Goal: Task Accomplishment & Management: Use online tool/utility

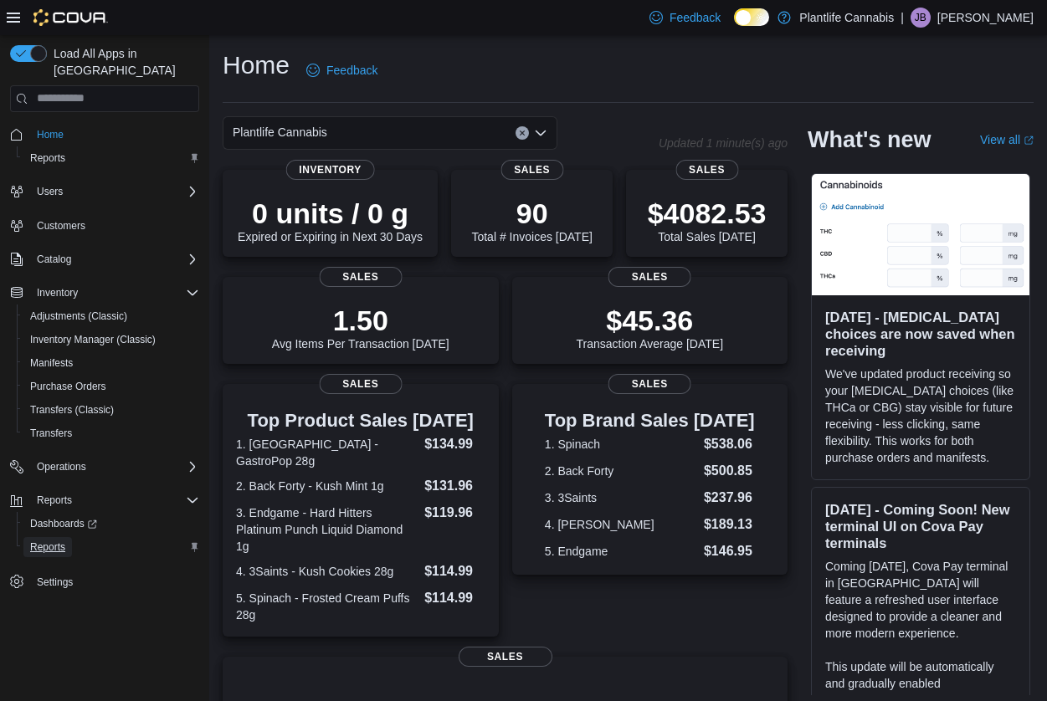
click at [59, 541] on span "Reports" at bounding box center [47, 547] width 35 height 13
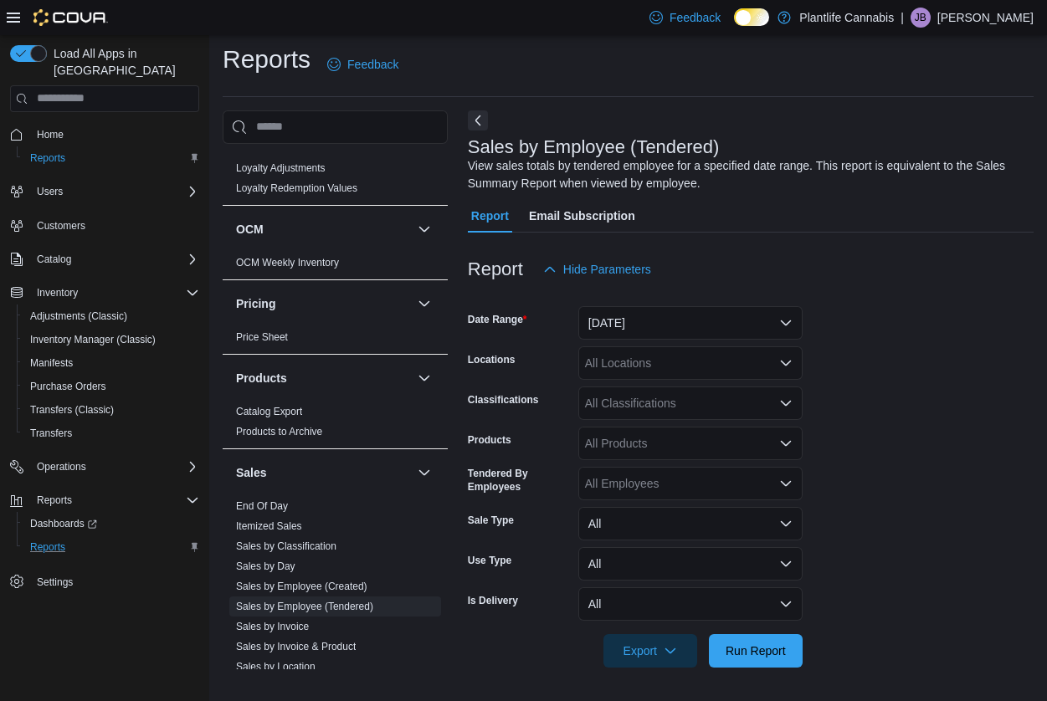
scroll to position [673, 0]
click at [309, 497] on span "End Of Day" at bounding box center [335, 506] width 212 height 20
click at [279, 501] on link "End Of Day" at bounding box center [262, 506] width 52 height 12
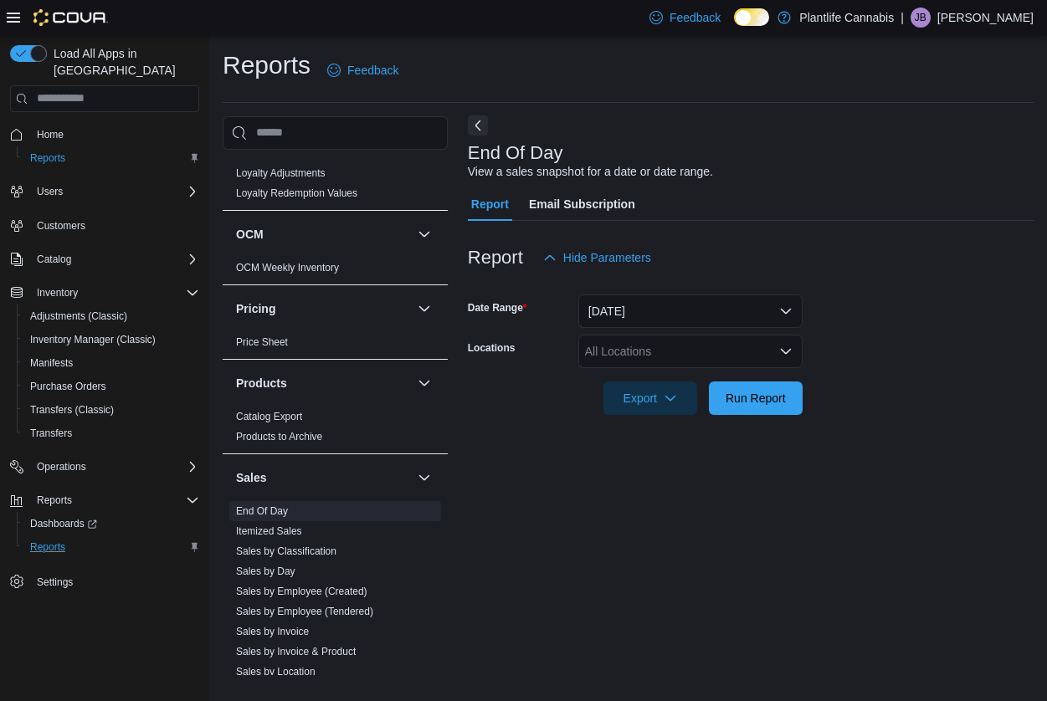
click at [476, 127] on button "Next" at bounding box center [478, 126] width 20 height 20
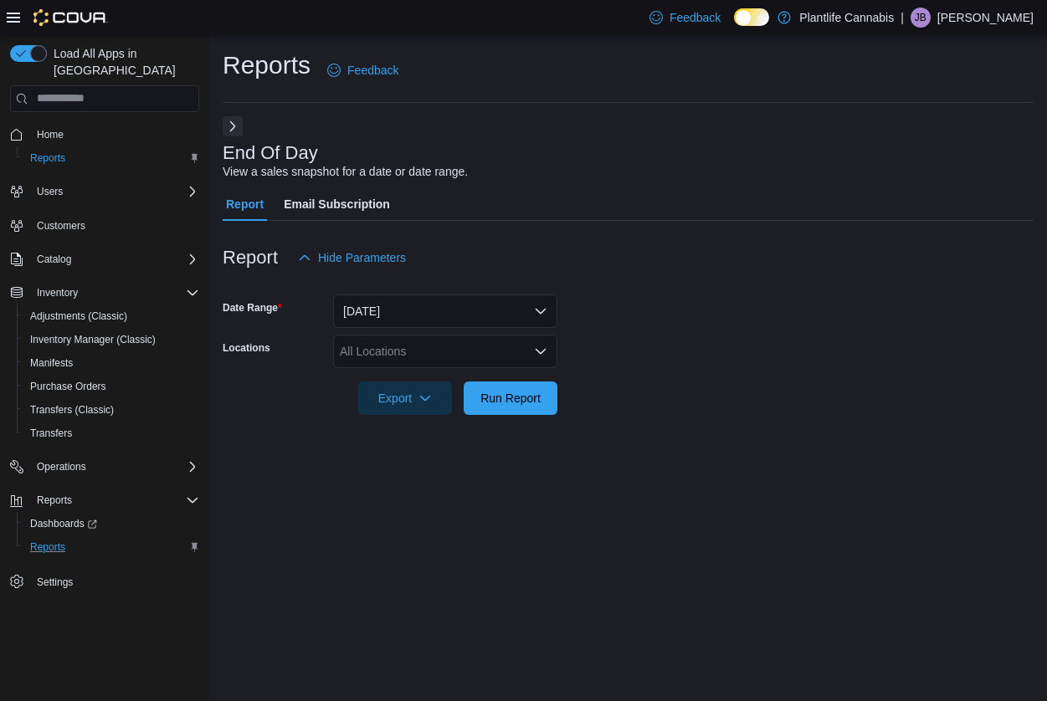
click at [427, 336] on div "All Locations" at bounding box center [445, 351] width 224 height 33
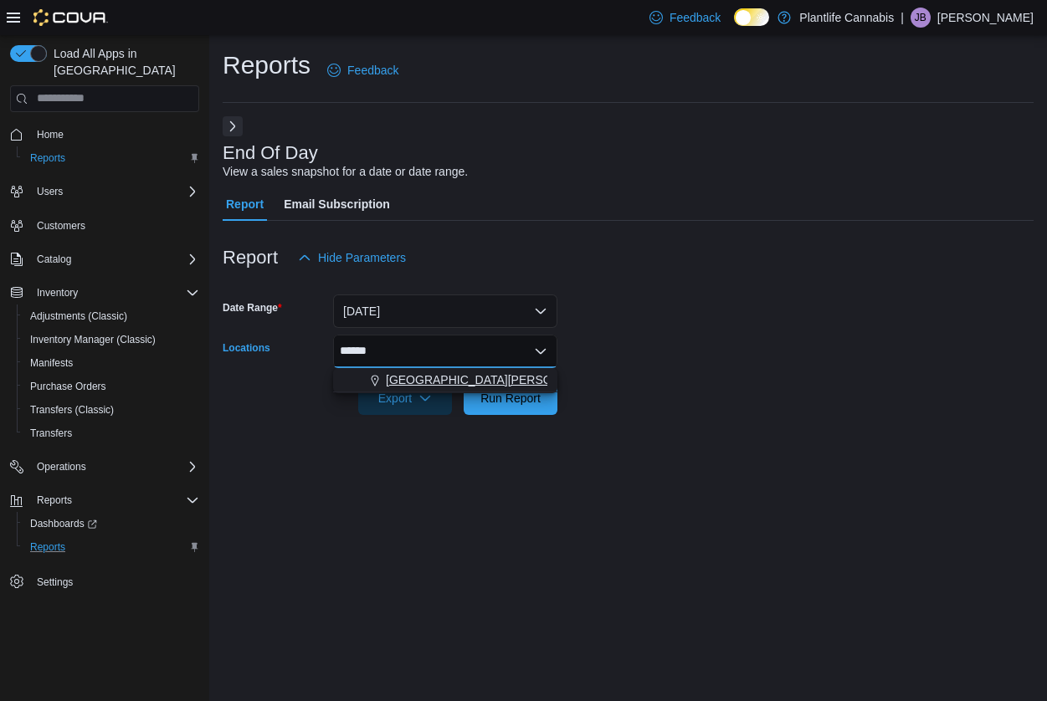
type input "******"
click at [409, 385] on span "[GEOGRAPHIC_DATA][PERSON_NAME][GEOGRAPHIC_DATA]" at bounding box center [556, 380] width 341 height 17
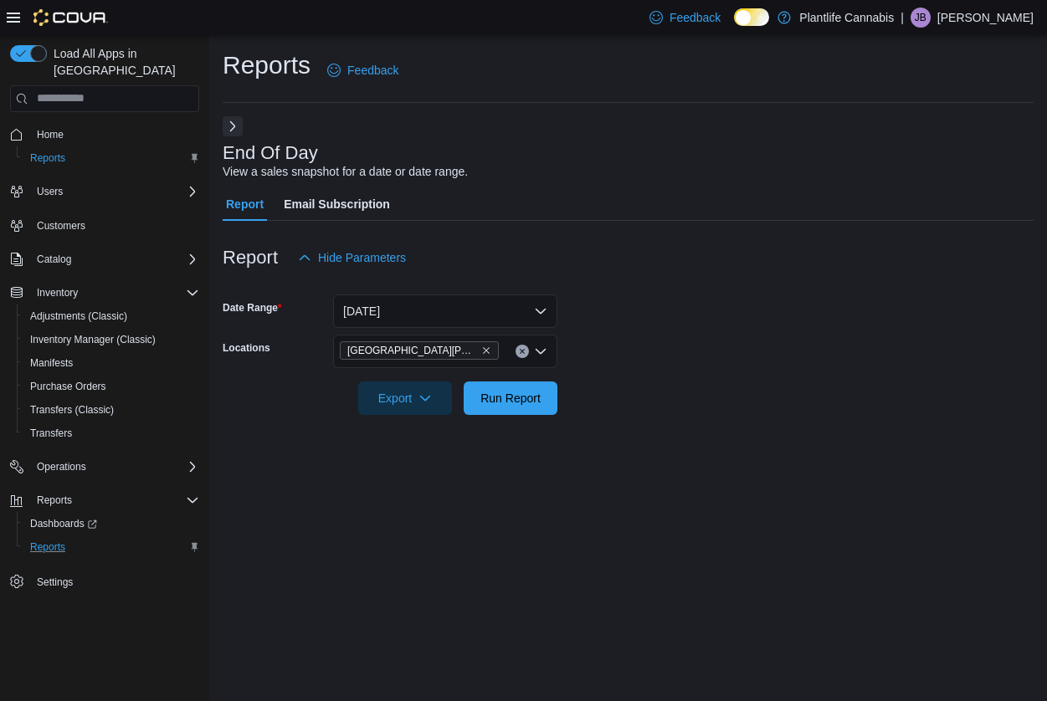
drag, startPoint x: 591, startPoint y: 415, endPoint x: 576, endPoint y: 418, distance: 15.3
click at [591, 415] on div at bounding box center [628, 425] width 811 height 20
click at [521, 392] on span "Run Report" at bounding box center [510, 397] width 60 height 17
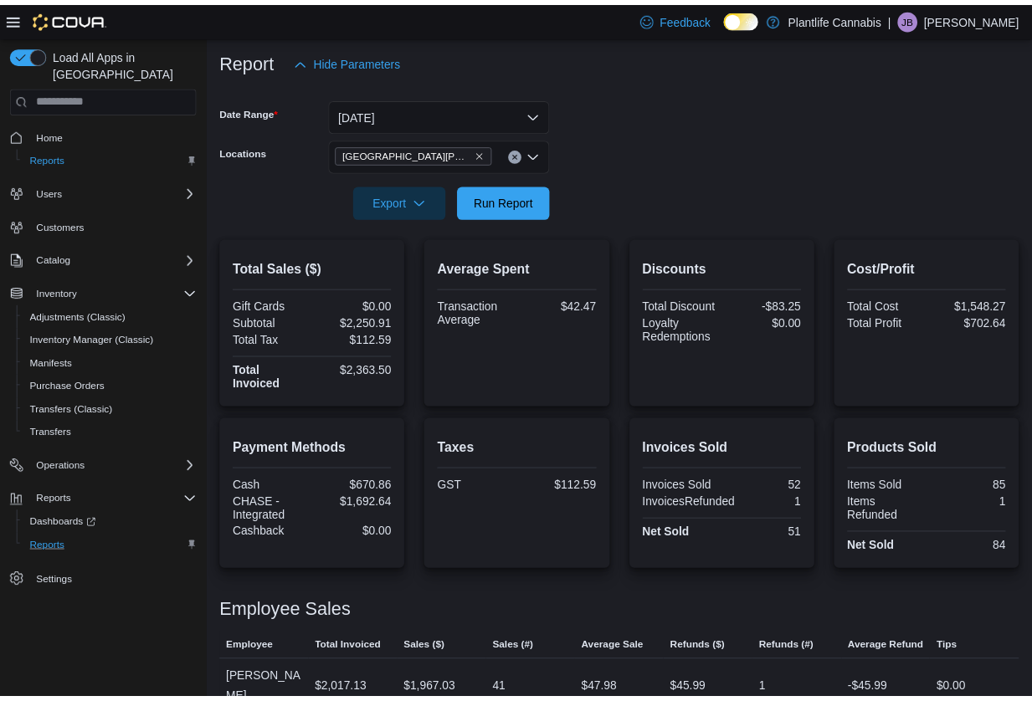
scroll to position [241, 0]
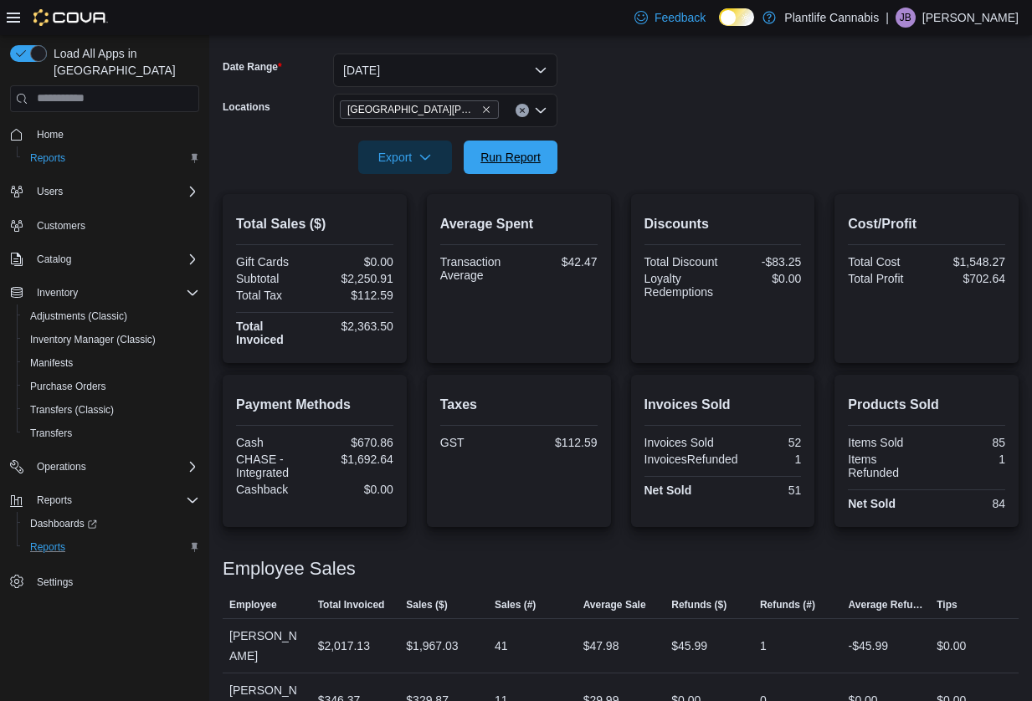
drag, startPoint x: 506, startPoint y: 148, endPoint x: 543, endPoint y: 238, distance: 96.8
click at [506, 147] on span "Run Report" at bounding box center [511, 157] width 74 height 33
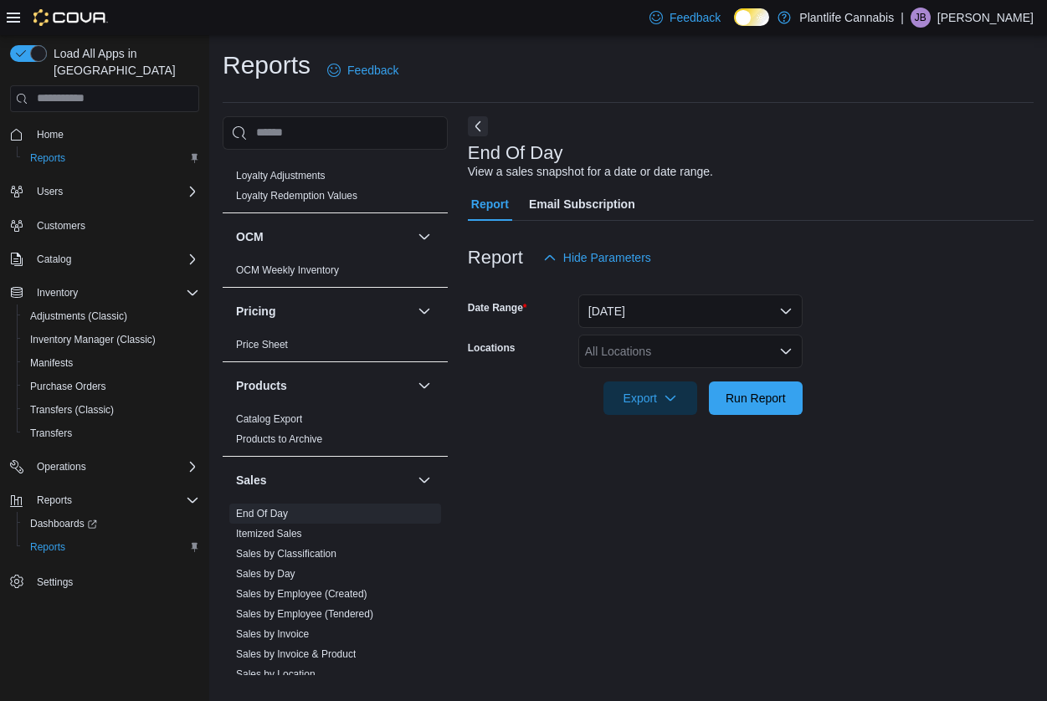
scroll to position [706, 0]
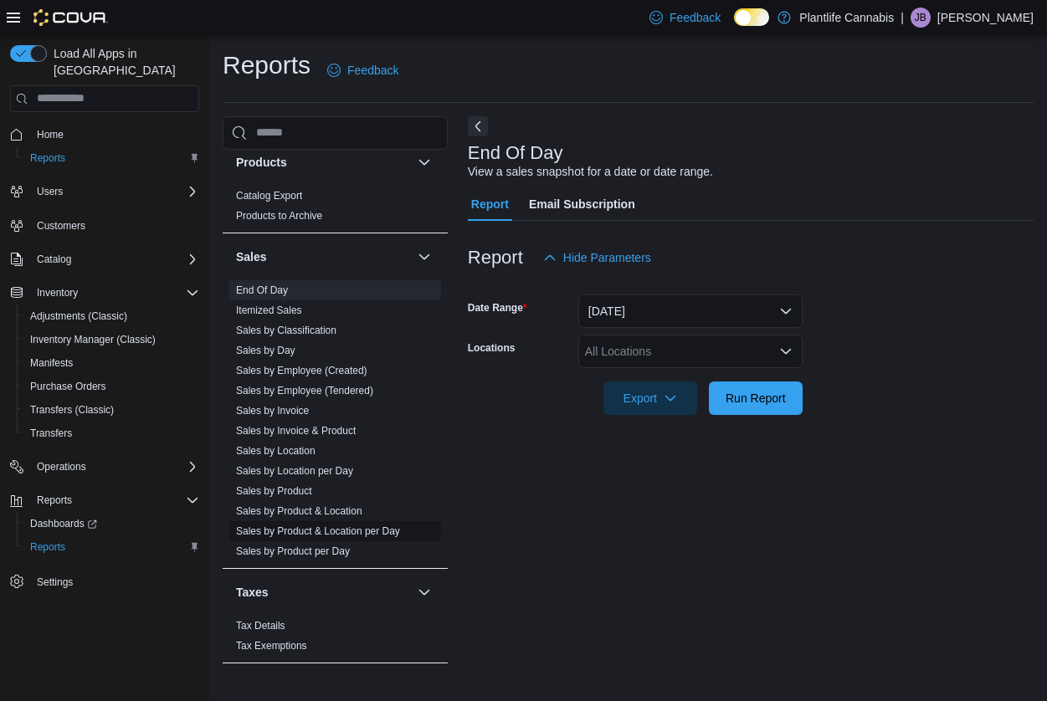
scroll to position [898, 0]
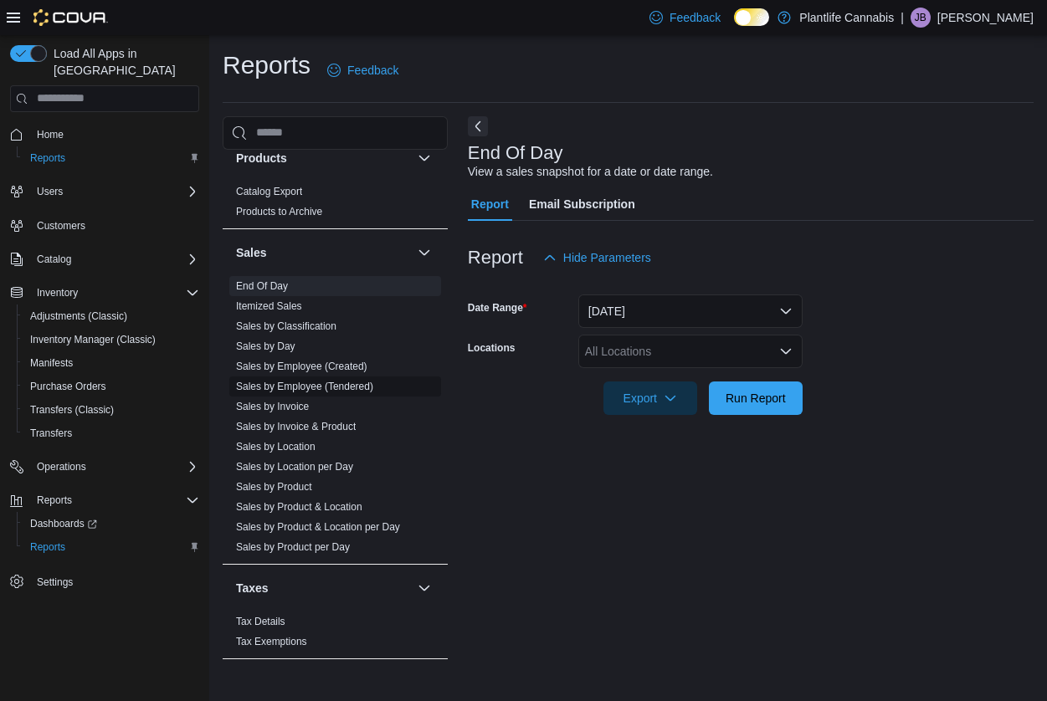
click at [329, 385] on link "Sales by Employee (Tendered)" at bounding box center [304, 387] width 137 height 12
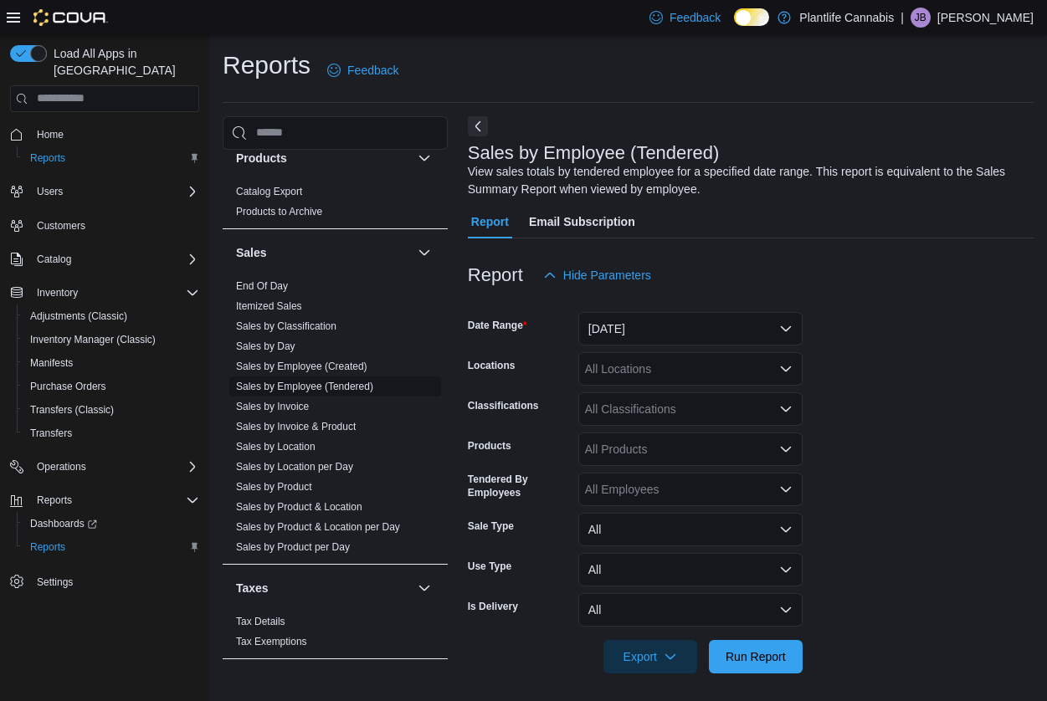
scroll to position [6, 0]
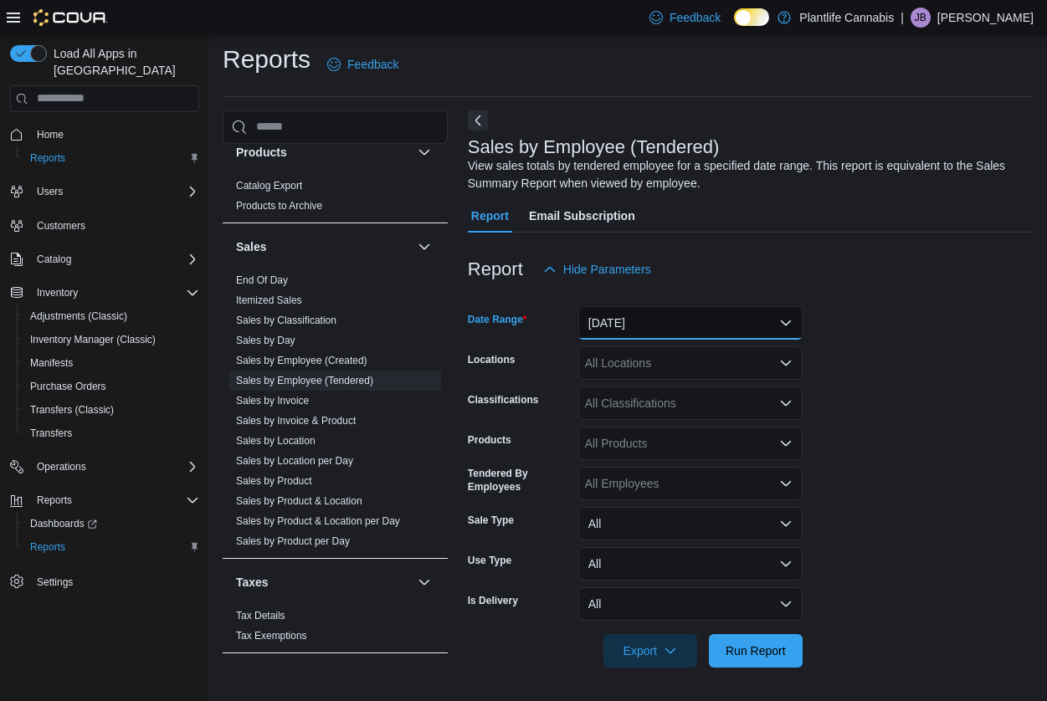
drag, startPoint x: 711, startPoint y: 321, endPoint x: 717, endPoint y: 329, distance: 9.1
click at [717, 327] on button "[DATE]" at bounding box center [690, 322] width 224 height 33
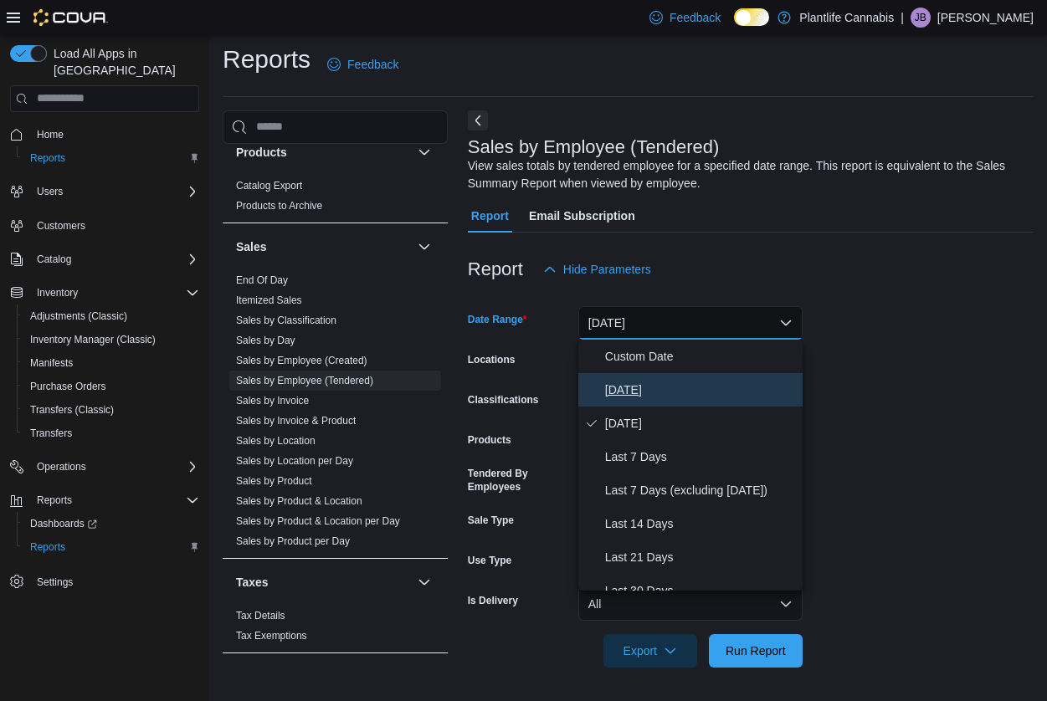
click at [677, 399] on button "[DATE]" at bounding box center [690, 389] width 224 height 33
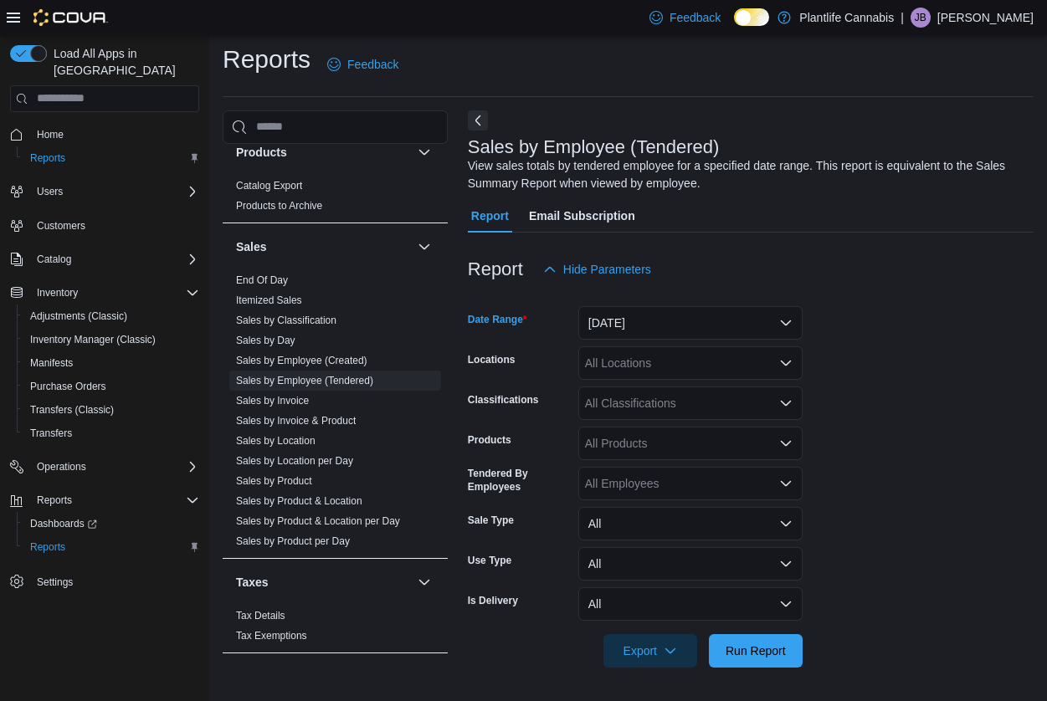
click at [662, 365] on div "All Locations" at bounding box center [690, 363] width 224 height 33
type input "******"
click at [681, 406] on div "All Classifications" at bounding box center [690, 403] width 224 height 33
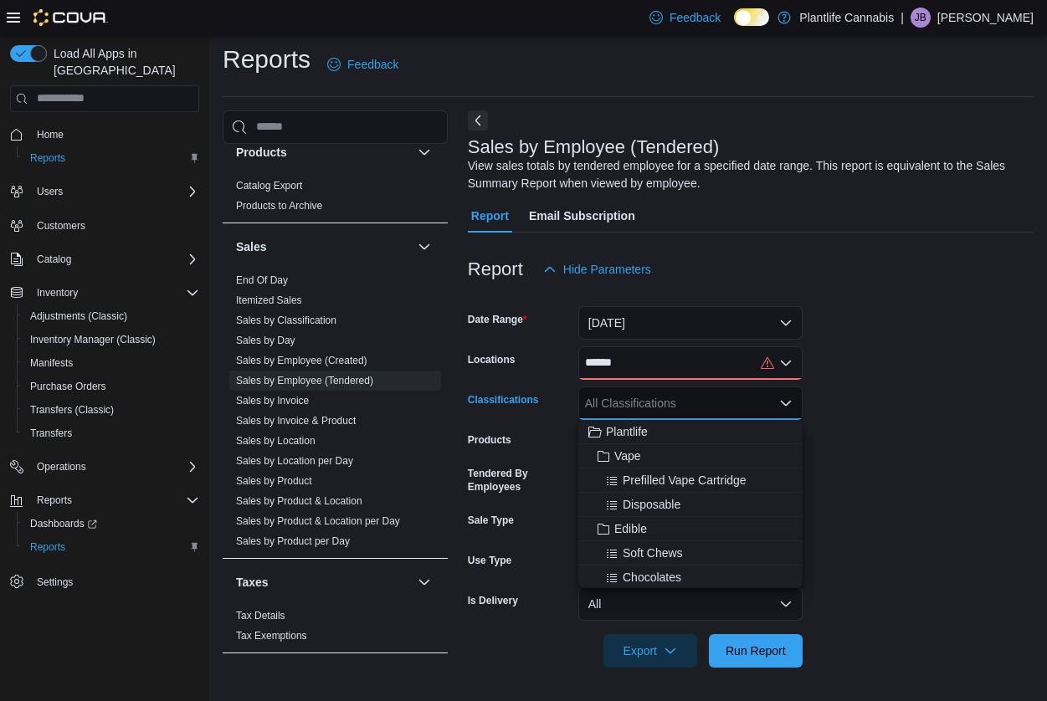
click at [661, 359] on div "******" at bounding box center [690, 363] width 224 height 33
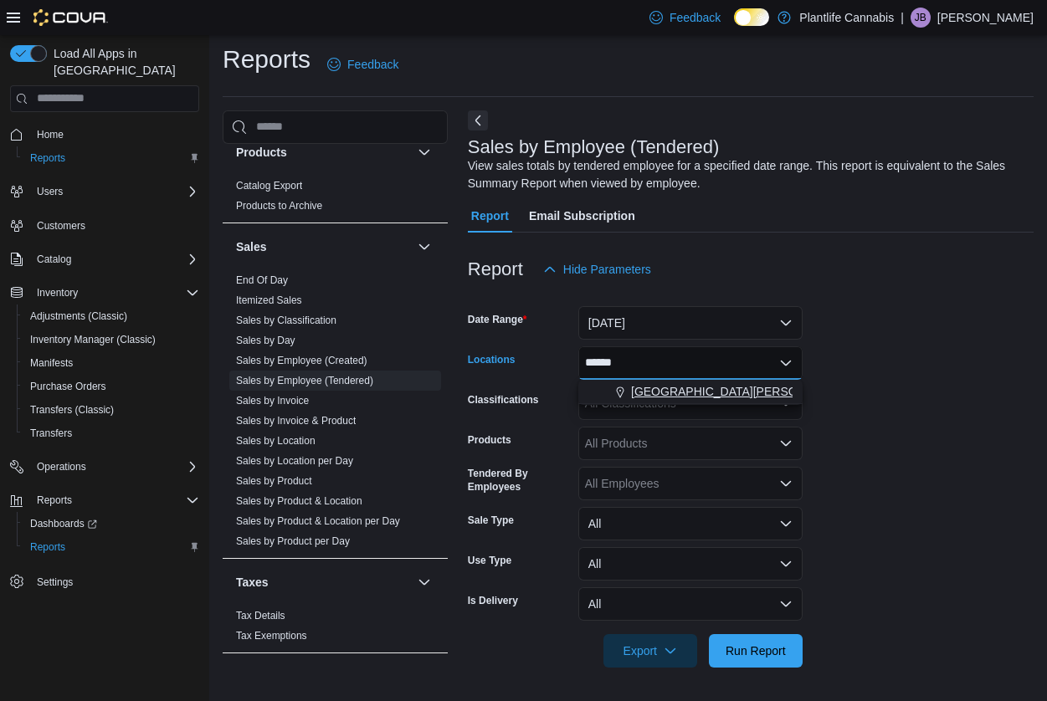
click at [679, 393] on span "[GEOGRAPHIC_DATA][PERSON_NAME][GEOGRAPHIC_DATA]" at bounding box center [801, 391] width 341 height 17
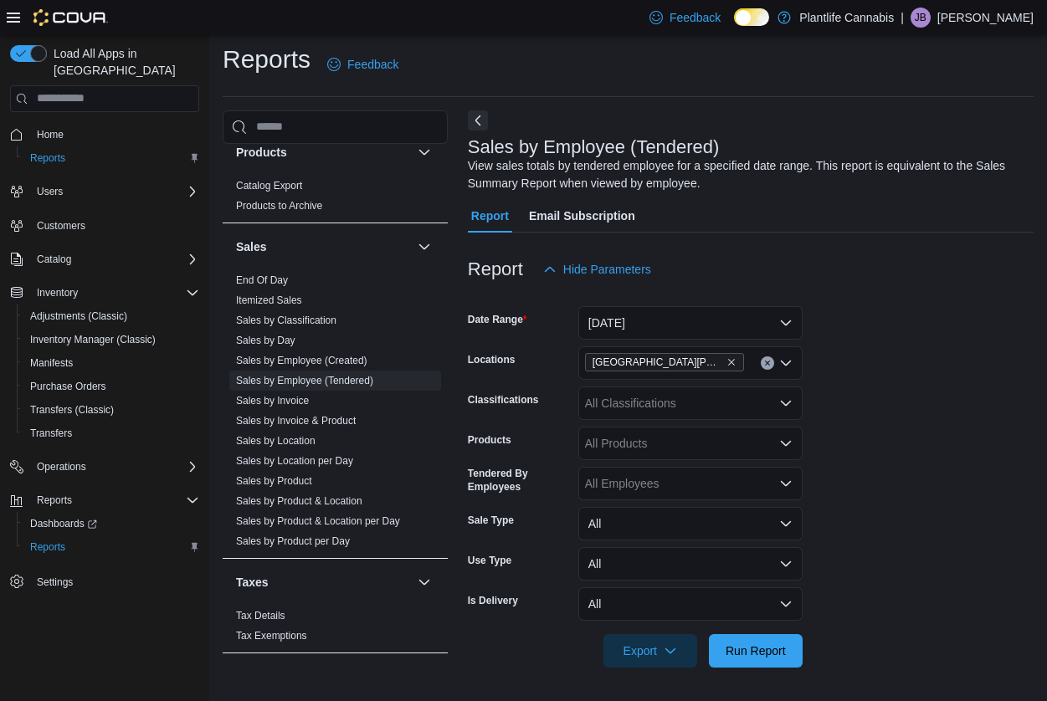
drag, startPoint x: 886, startPoint y: 400, endPoint x: 854, endPoint y: 428, distance: 42.1
click at [886, 400] on form "Date Range Today Locations Fort McMurray - Stoney Creek Classifications All Cla…" at bounding box center [751, 477] width 566 height 382
click at [653, 398] on div "All Classifications" at bounding box center [690, 403] width 224 height 33
type input "***"
click at [719, 448] on div "Accessories" at bounding box center [690, 456] width 204 height 17
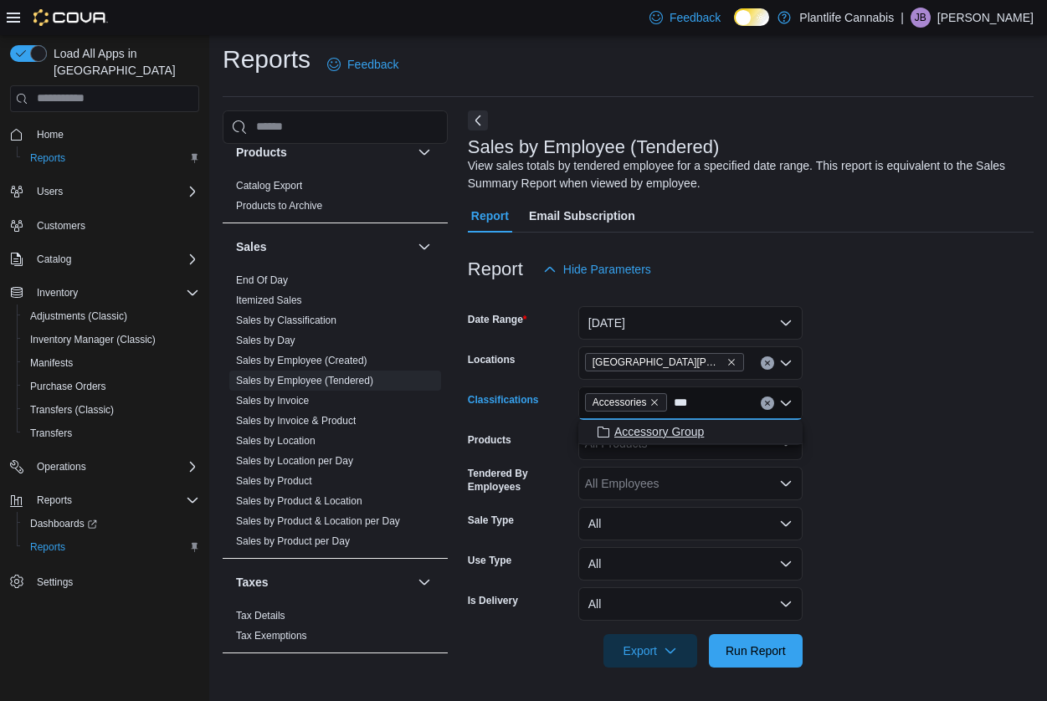
type input "***"
click at [665, 428] on span "Accessory Group" at bounding box center [659, 432] width 90 height 17
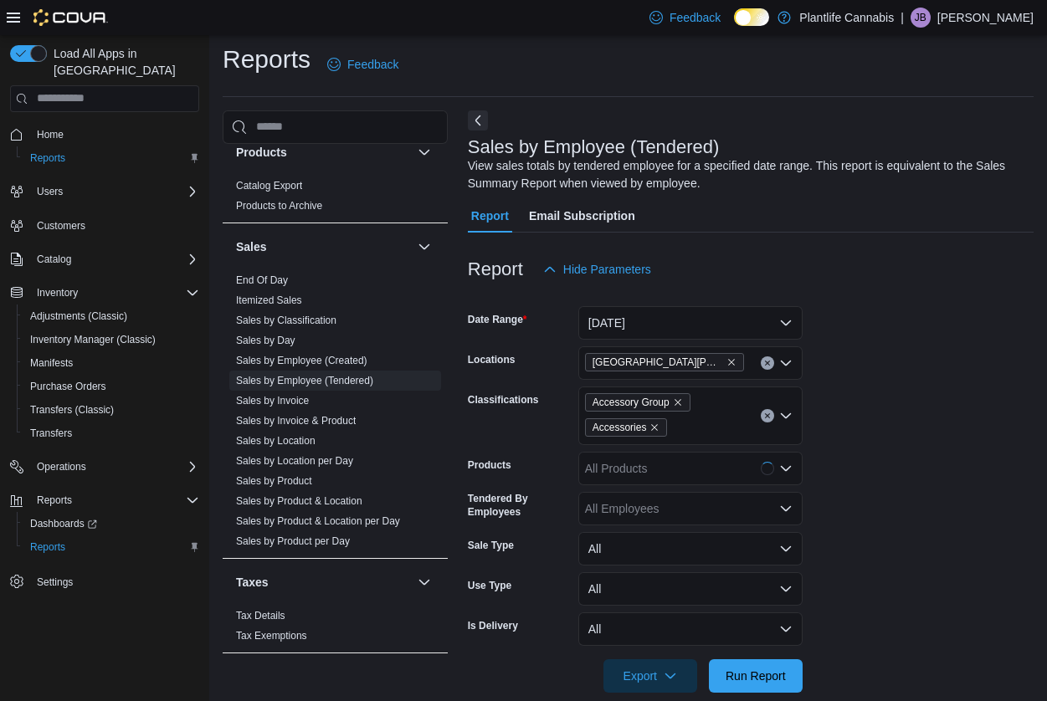
click at [866, 507] on form "Date Range Today Locations Fort McMurray - Stoney Creek Classifications Accesso…" at bounding box center [751, 489] width 566 height 407
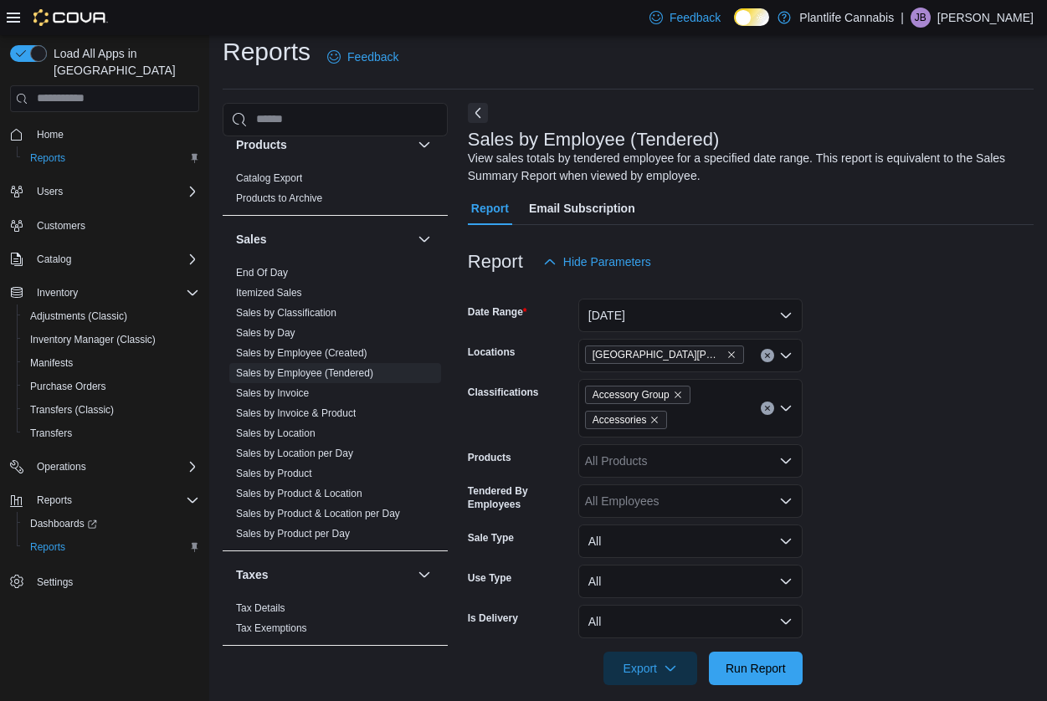
scroll to position [31, 0]
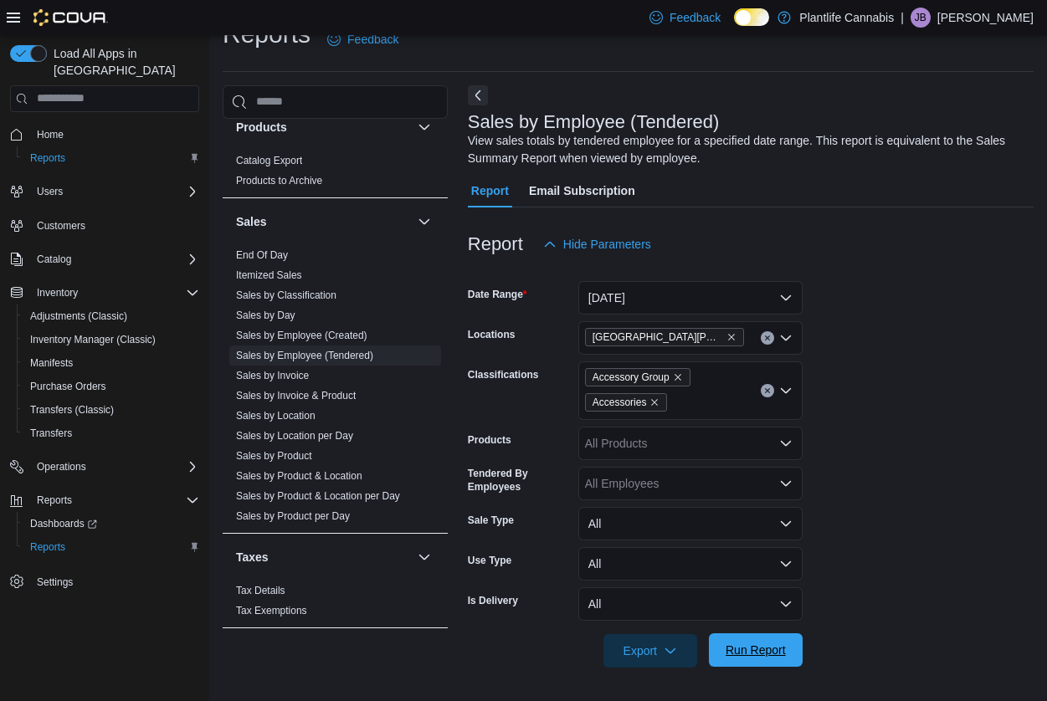
drag, startPoint x: 758, startPoint y: 650, endPoint x: 778, endPoint y: 637, distance: 24.1
click at [758, 650] on span "Run Report" at bounding box center [756, 650] width 60 height 17
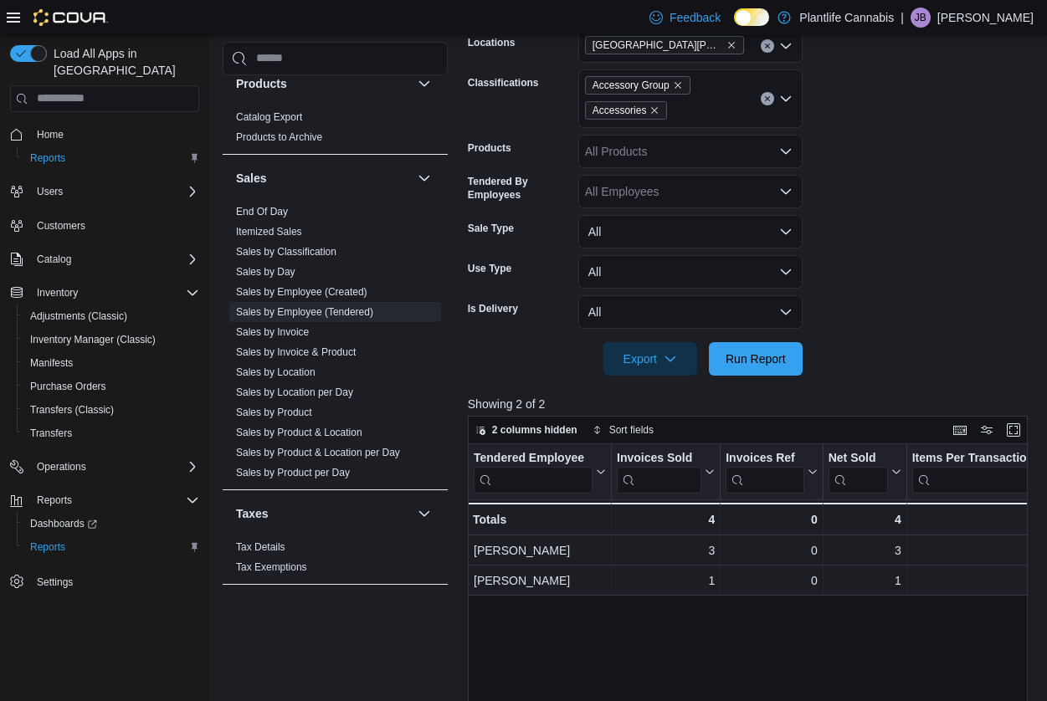
click at [916, 420] on div "2 columns hidden Sort fields" at bounding box center [748, 430] width 560 height 28
click at [958, 383] on div at bounding box center [751, 386] width 566 height 20
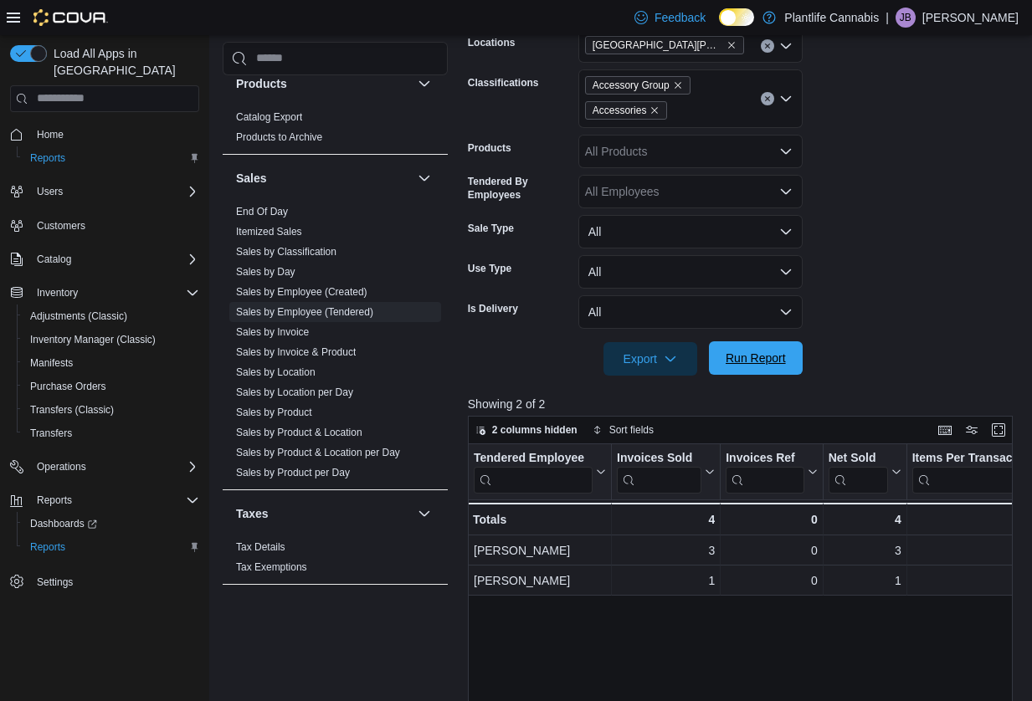
drag, startPoint x: 781, startPoint y: 354, endPoint x: 783, endPoint y: 346, distance: 8.7
click at [782, 352] on span "Run Report" at bounding box center [756, 358] width 60 height 17
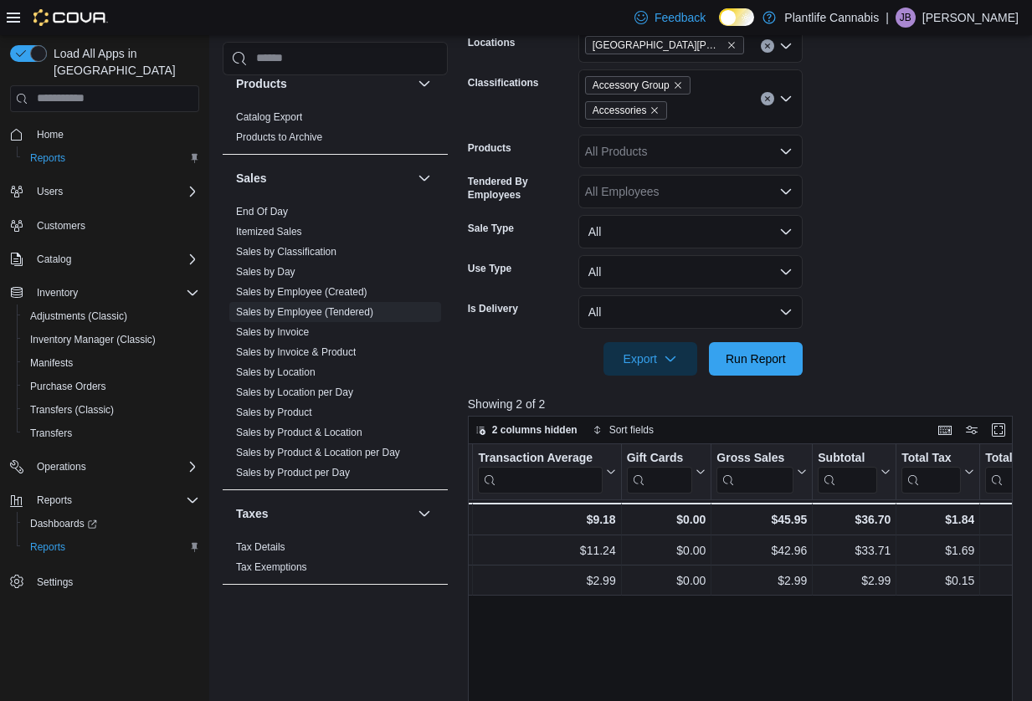
scroll to position [0, 739]
